Goal: Task Accomplishment & Management: Manage account settings

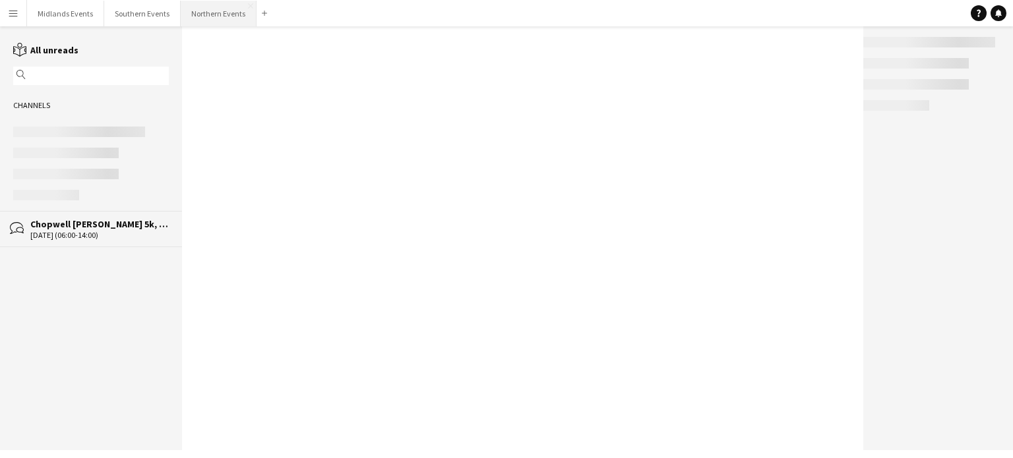
click at [200, 13] on button "Northern Events Close" at bounding box center [219, 14] width 76 height 26
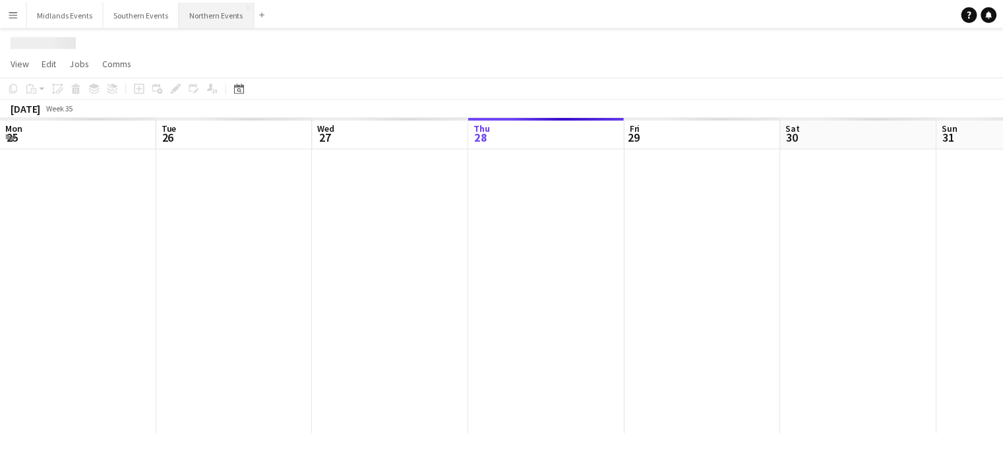
scroll to position [0, 315]
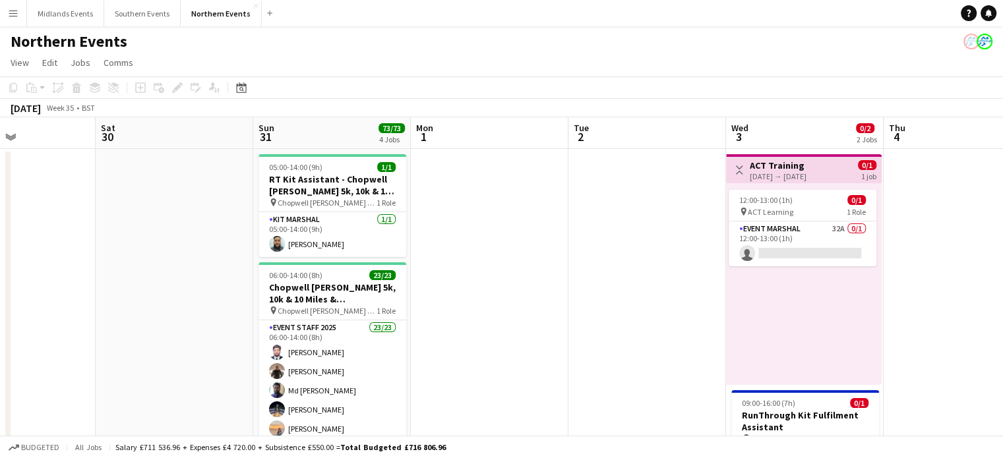
drag, startPoint x: 837, startPoint y: 241, endPoint x: 375, endPoint y: 306, distance: 466.8
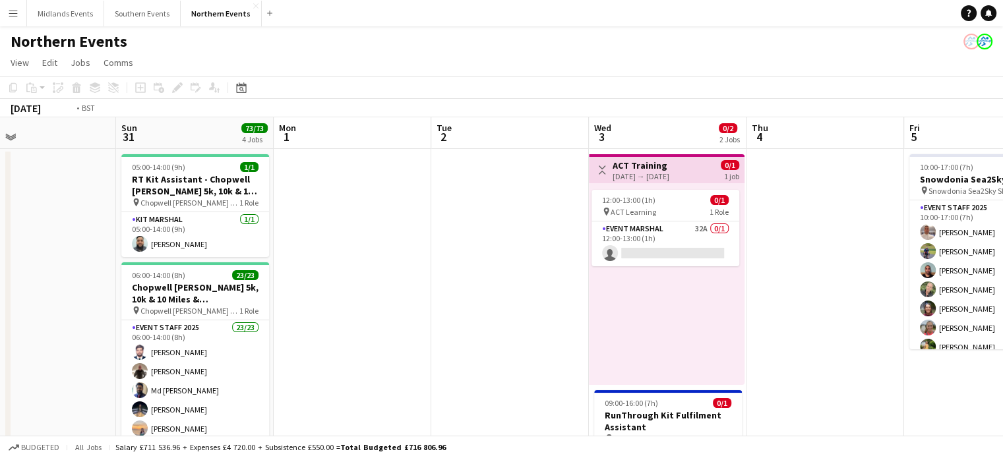
drag, startPoint x: 813, startPoint y: 282, endPoint x: 439, endPoint y: 303, distance: 373.8
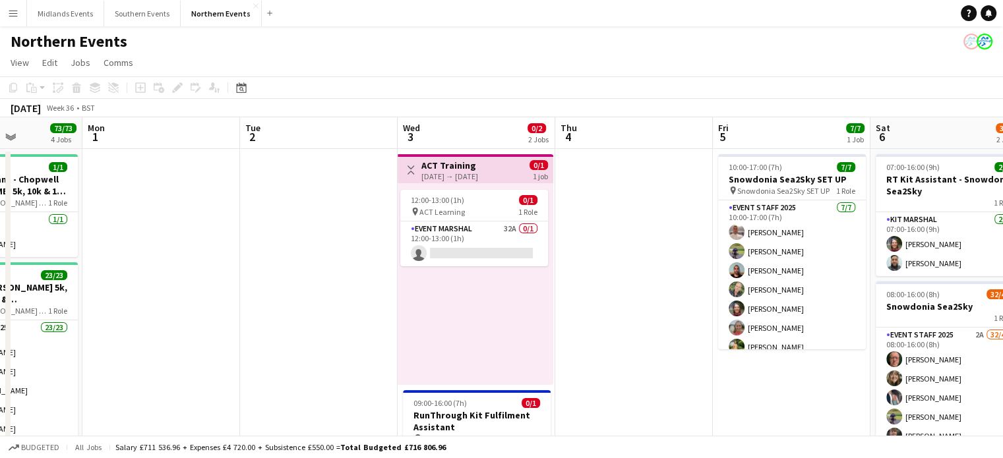
drag, startPoint x: 867, startPoint y: 288, endPoint x: 537, endPoint y: 289, distance: 329.1
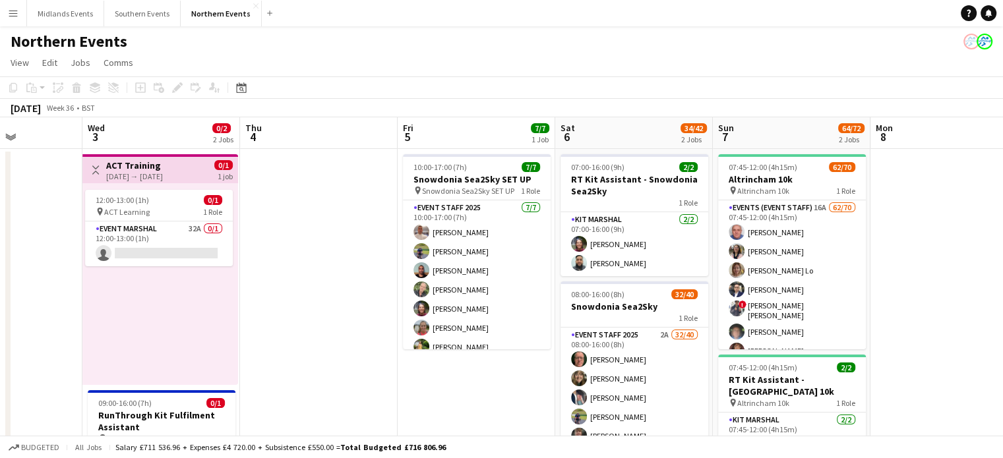
scroll to position [0, 534]
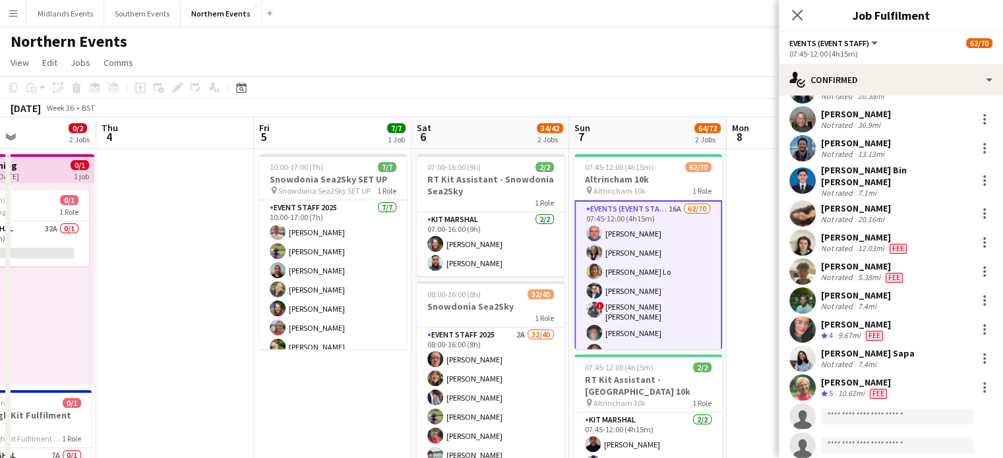
scroll to position [1600, 0]
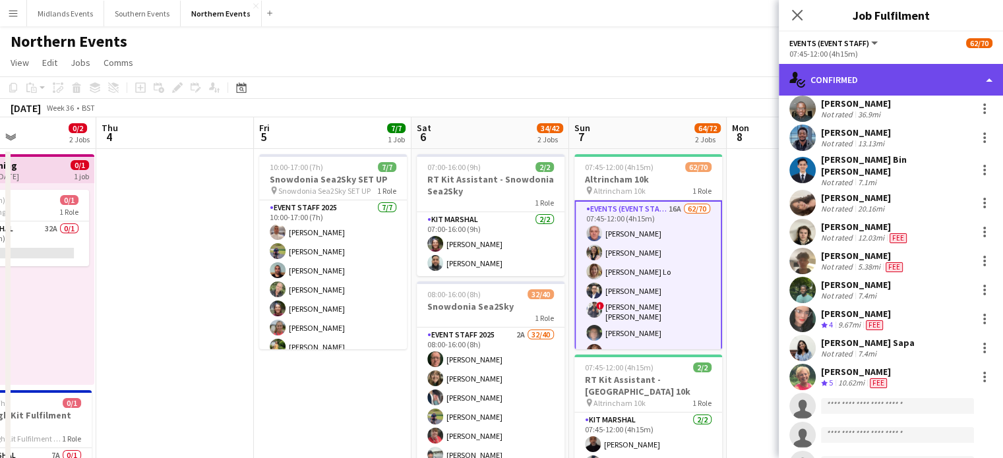
click at [987, 82] on div "single-neutral-actions-check-2 Confirmed" at bounding box center [891, 80] width 224 height 32
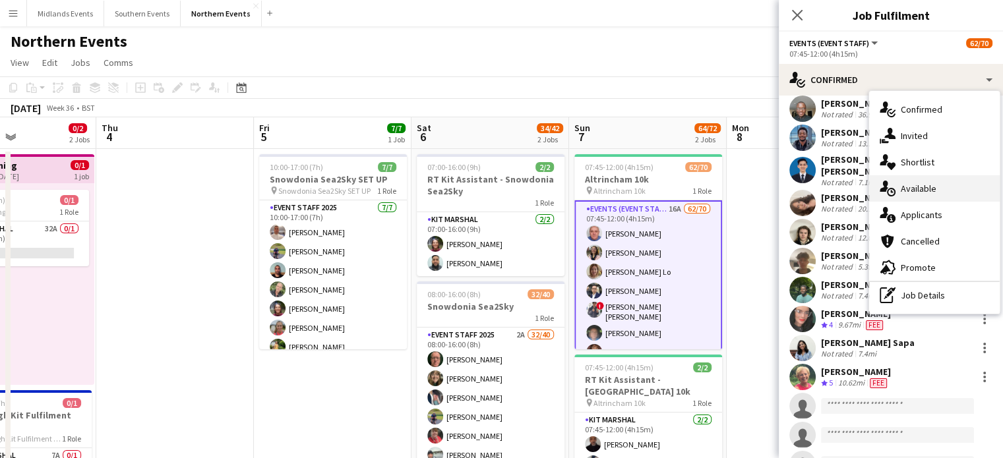
click at [938, 184] on div "single-neutral-actions-upload Available" at bounding box center [934, 188] width 131 height 26
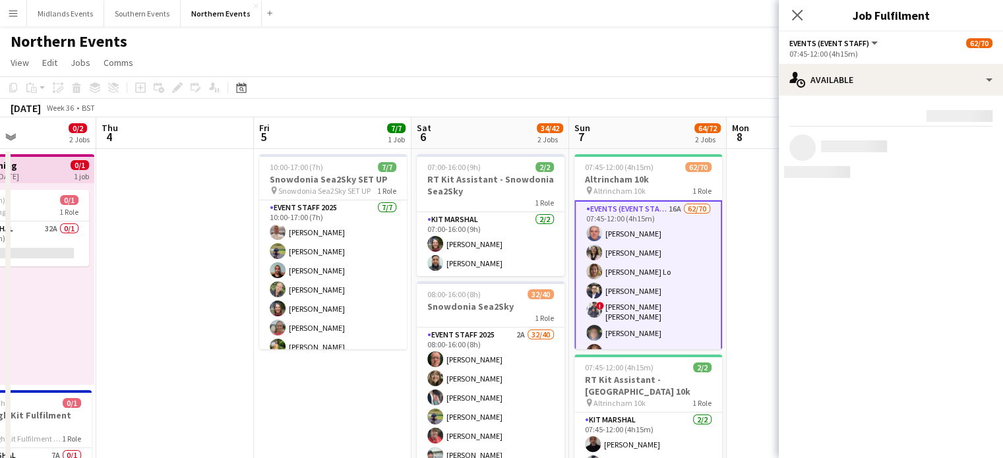
scroll to position [0, 0]
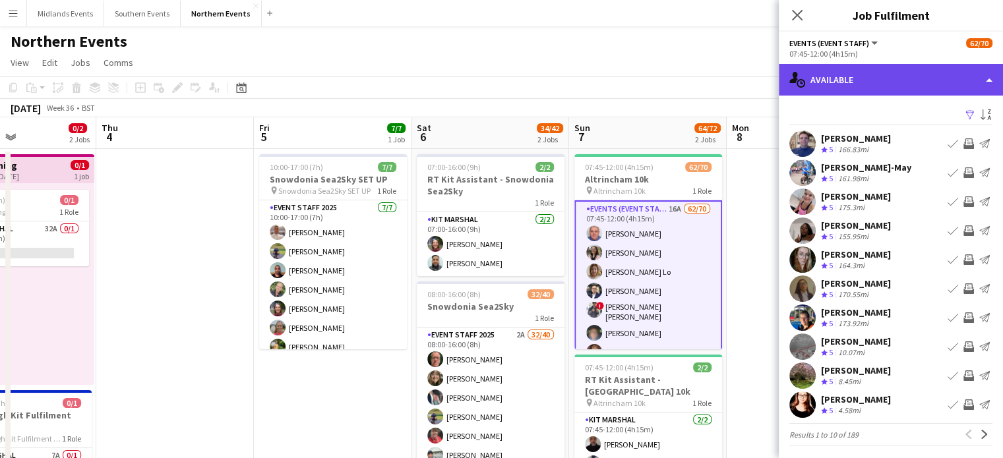
click at [913, 92] on div "single-neutral-actions-upload Available" at bounding box center [891, 80] width 224 height 32
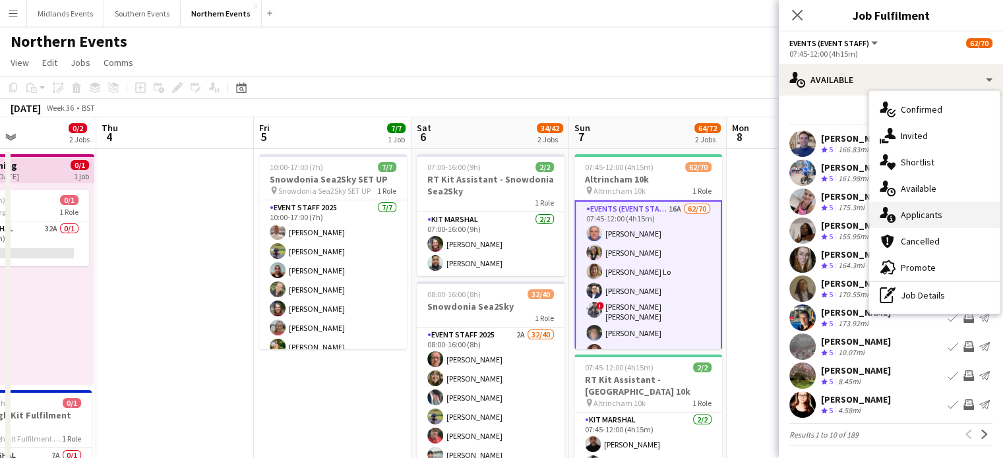
click at [930, 208] on div "single-neutral-actions-information Applicants" at bounding box center [934, 215] width 131 height 26
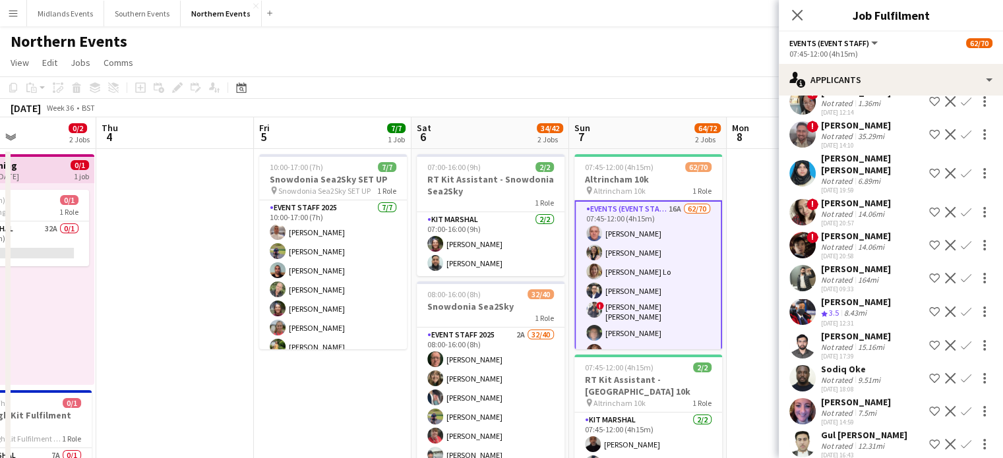
scroll to position [217, 0]
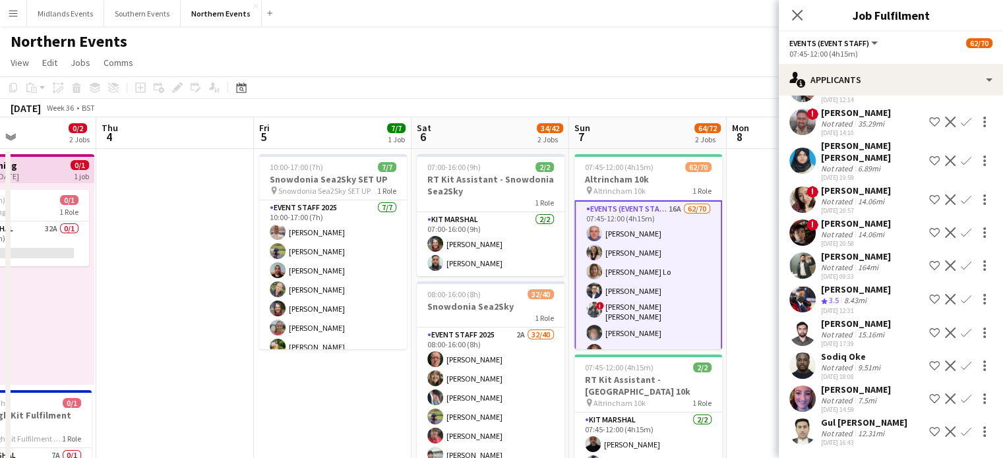
click at [961, 394] on app-icon "Confirm" at bounding box center [966, 399] width 11 height 11
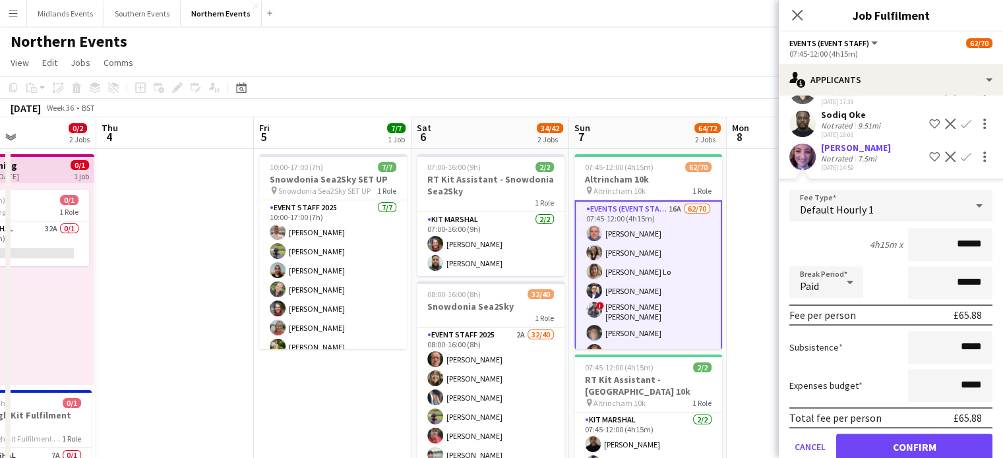
scroll to position [503, 0]
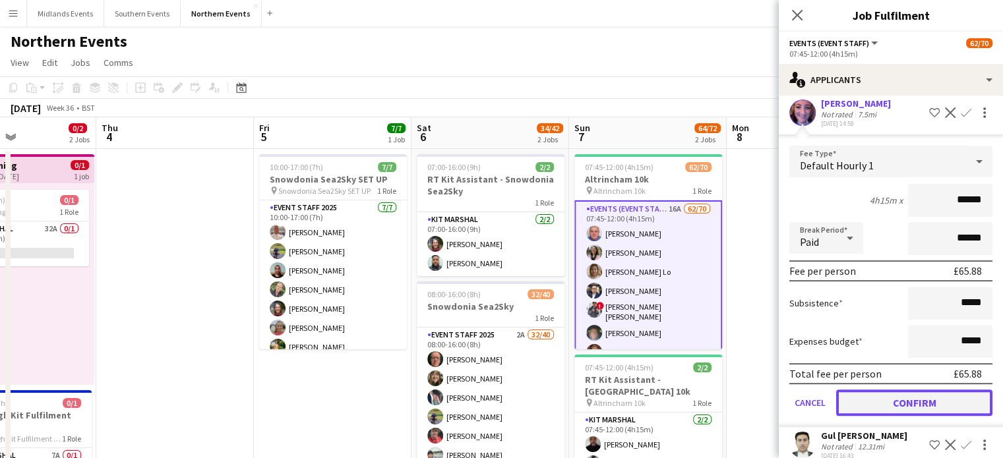
click at [941, 394] on button "Confirm" at bounding box center [914, 403] width 156 height 26
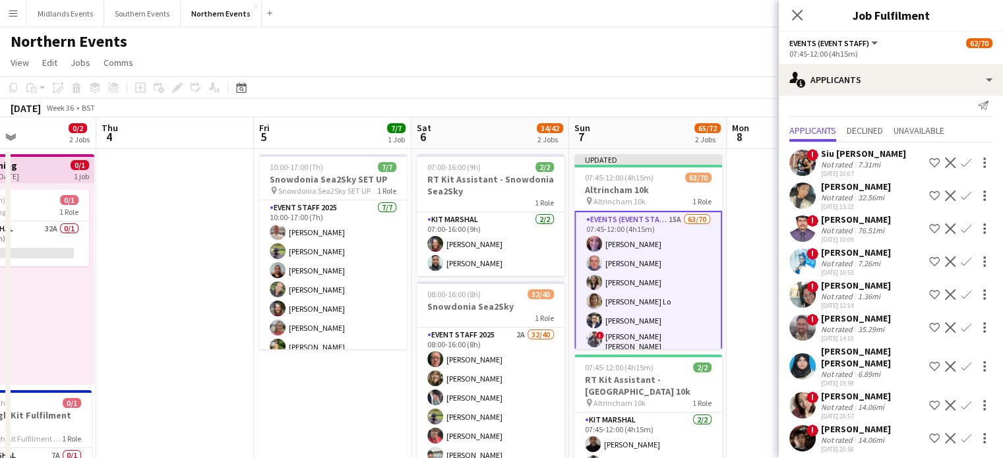
scroll to position [0, 0]
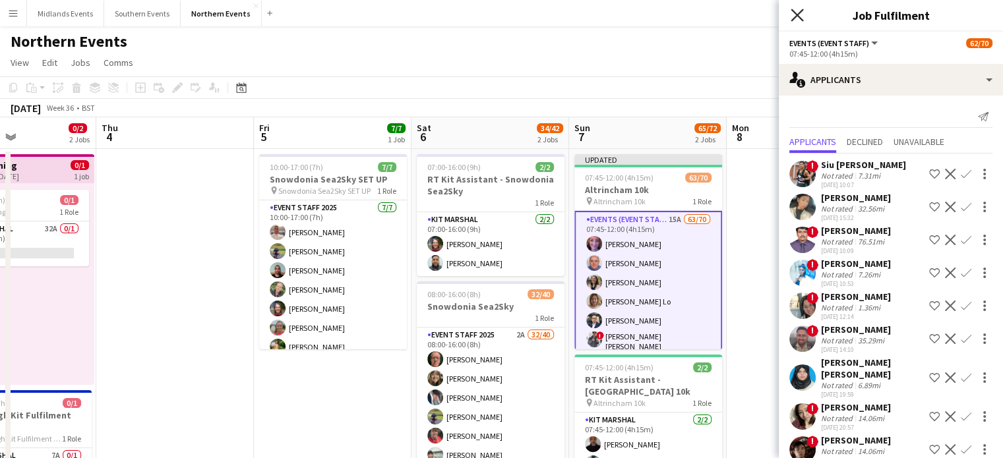
click at [797, 18] on icon "Close pop-in" at bounding box center [797, 15] width 13 height 13
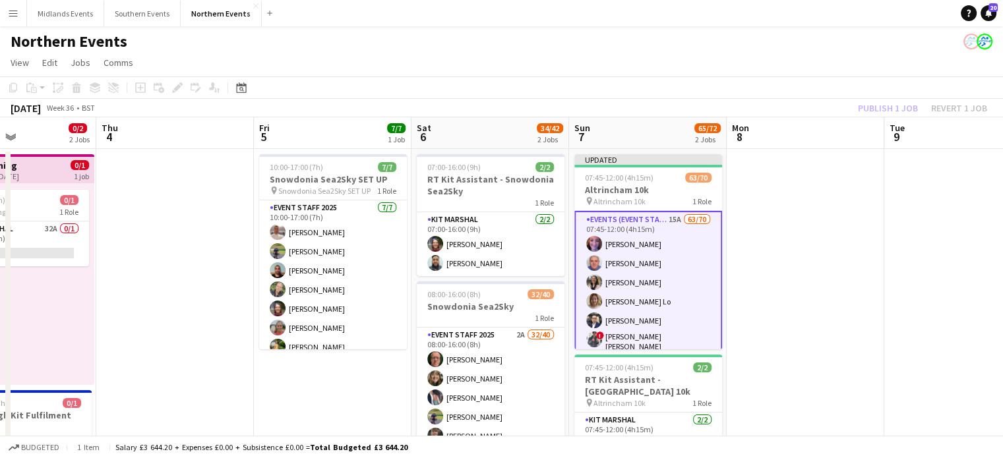
click at [890, 106] on div "Publish 1 job Revert 1 job" at bounding box center [922, 108] width 161 height 17
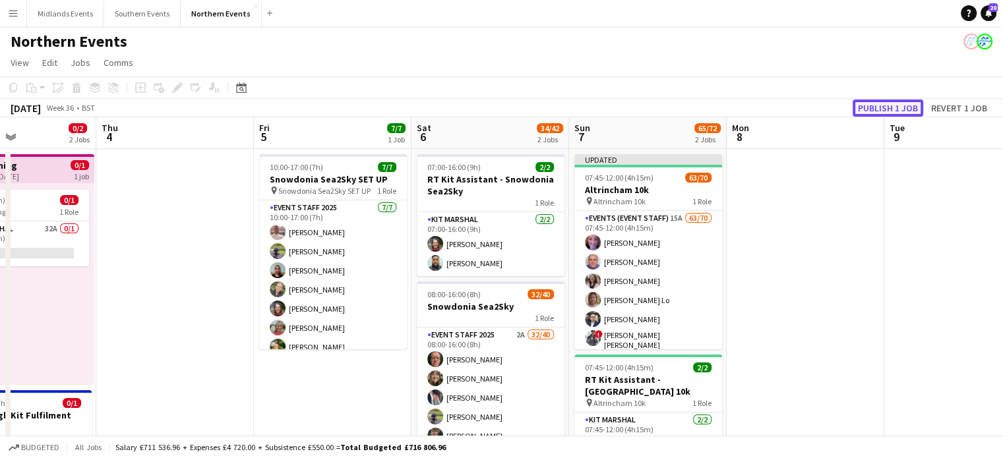
click at [886, 107] on button "Publish 1 job" at bounding box center [888, 108] width 71 height 17
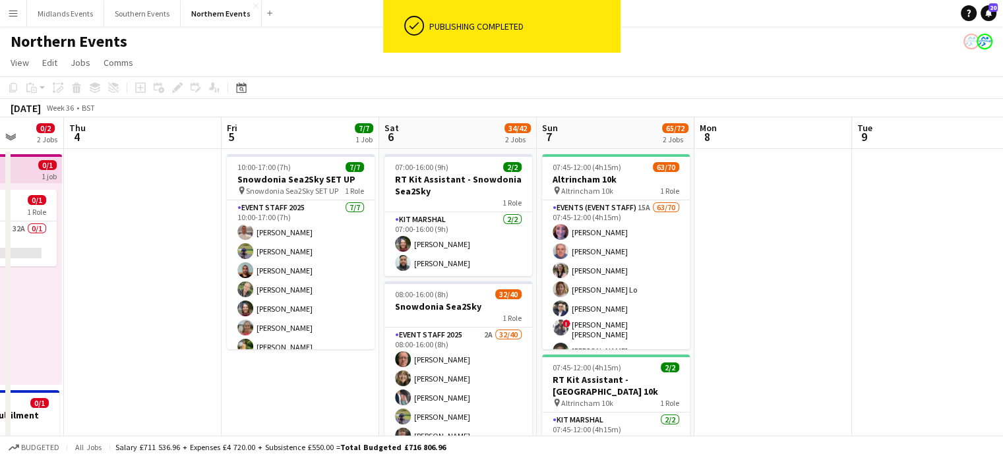
scroll to position [0, 568]
drag, startPoint x: 640, startPoint y: 232, endPoint x: 606, endPoint y: 237, distance: 34.0
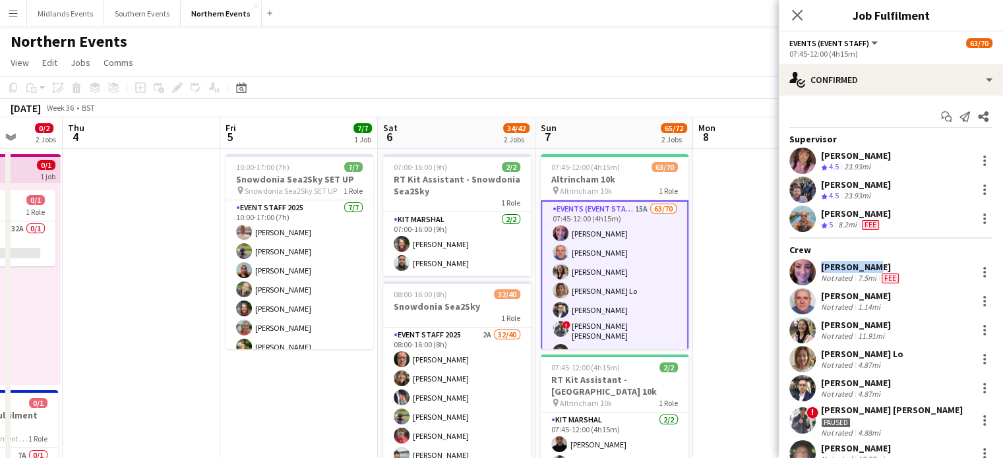
drag, startPoint x: 862, startPoint y: 268, endPoint x: 818, endPoint y: 267, distance: 44.2
click at [818, 267] on div "[PERSON_NAME] Not rated 7.5mi Fee" at bounding box center [891, 272] width 224 height 26
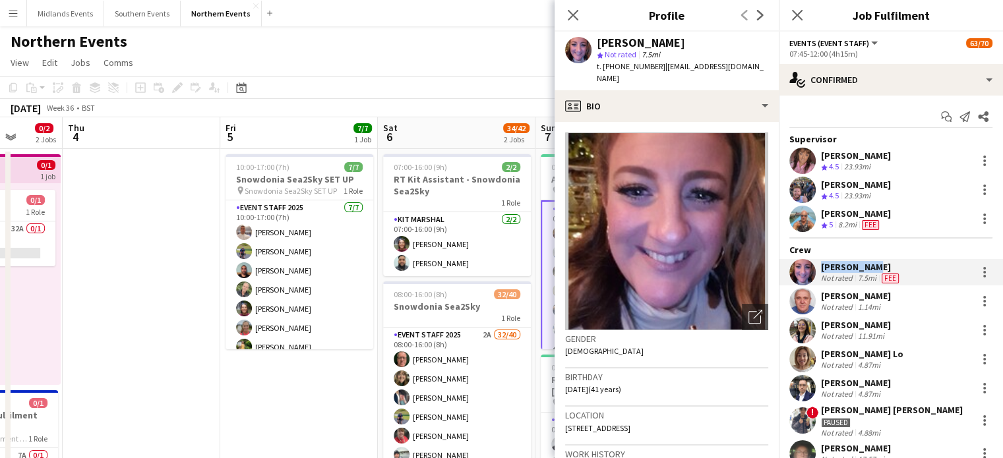
copy div "[PERSON_NAME]"
click at [794, 13] on icon at bounding box center [797, 15] width 13 height 13
